Goal: Information Seeking & Learning: Learn about a topic

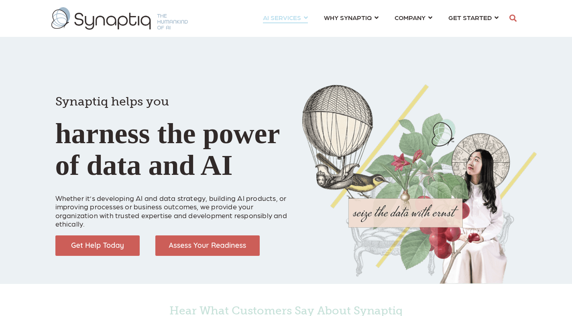
scroll to position [0, 4]
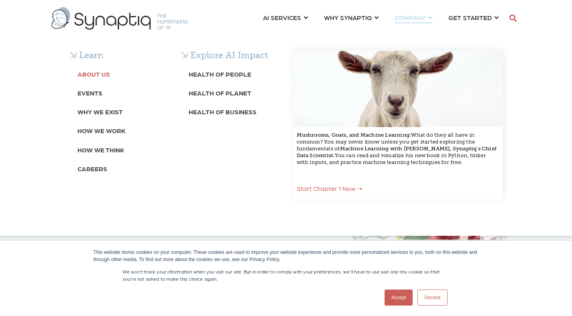
click at [91, 73] on b "About Us" at bounding box center [93, 74] width 32 height 8
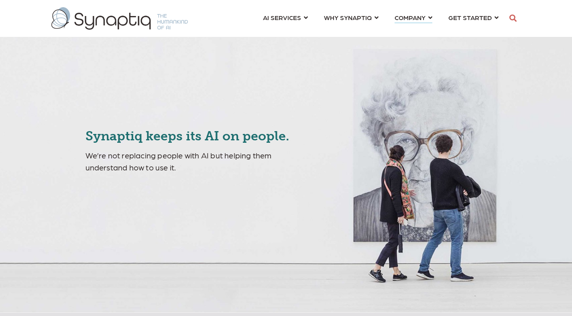
scroll to position [0, 4]
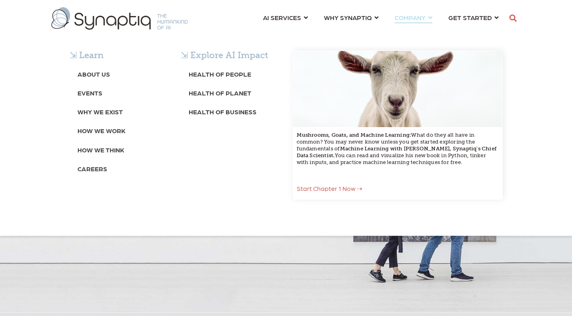
click at [415, 30] on div "⇲ Learn About Us Events Why We Exist How We Work How We Think Careers ⇲ Explore…" at bounding box center [286, 133] width 572 height 206
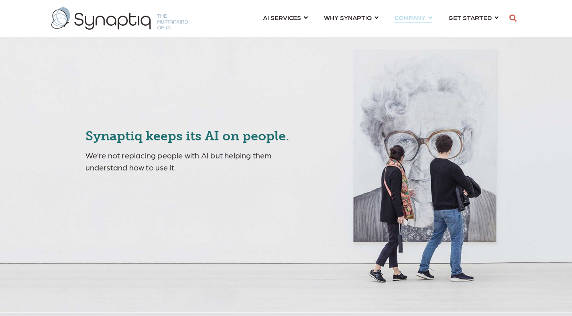
scroll to position [0, 4]
click at [414, 19] on span "COMPANY ⇲ Learn About Us Events Why We Exist How We Work How We Think Careers ⇲…" at bounding box center [409, 17] width 31 height 11
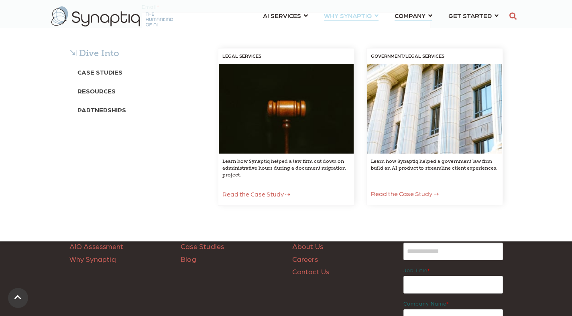
scroll to position [2882, 0]
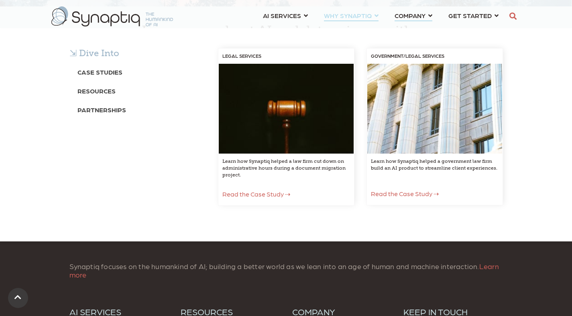
click at [374, 28] on div "⇲ Dive Into Case Studies Resources Partnerships LEGAL SERVICES Learn how Synapt…" at bounding box center [286, 134] width 572 height 213
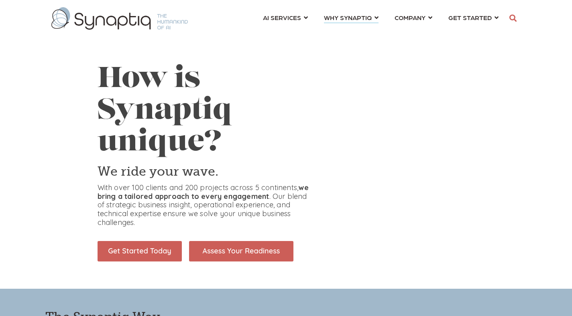
scroll to position [0, 4]
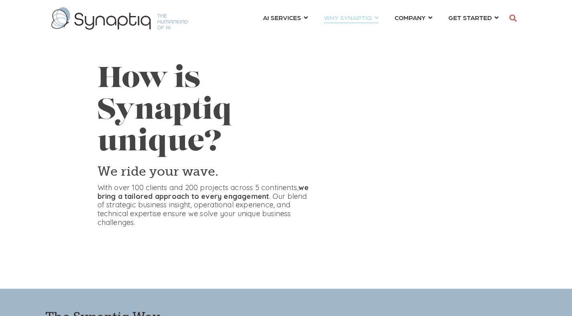
click at [374, 19] on link "WHY SYNAPTIQ ⇲ Dive Into Case Studies Resources Partnerships LEGAL SERVICES Lea…" at bounding box center [351, 17] width 55 height 15
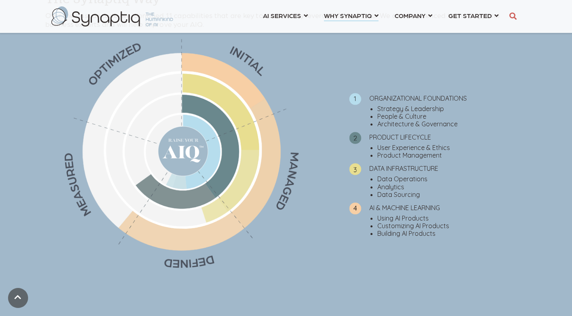
scroll to position [188, 0]
